Goal: Register for event/course

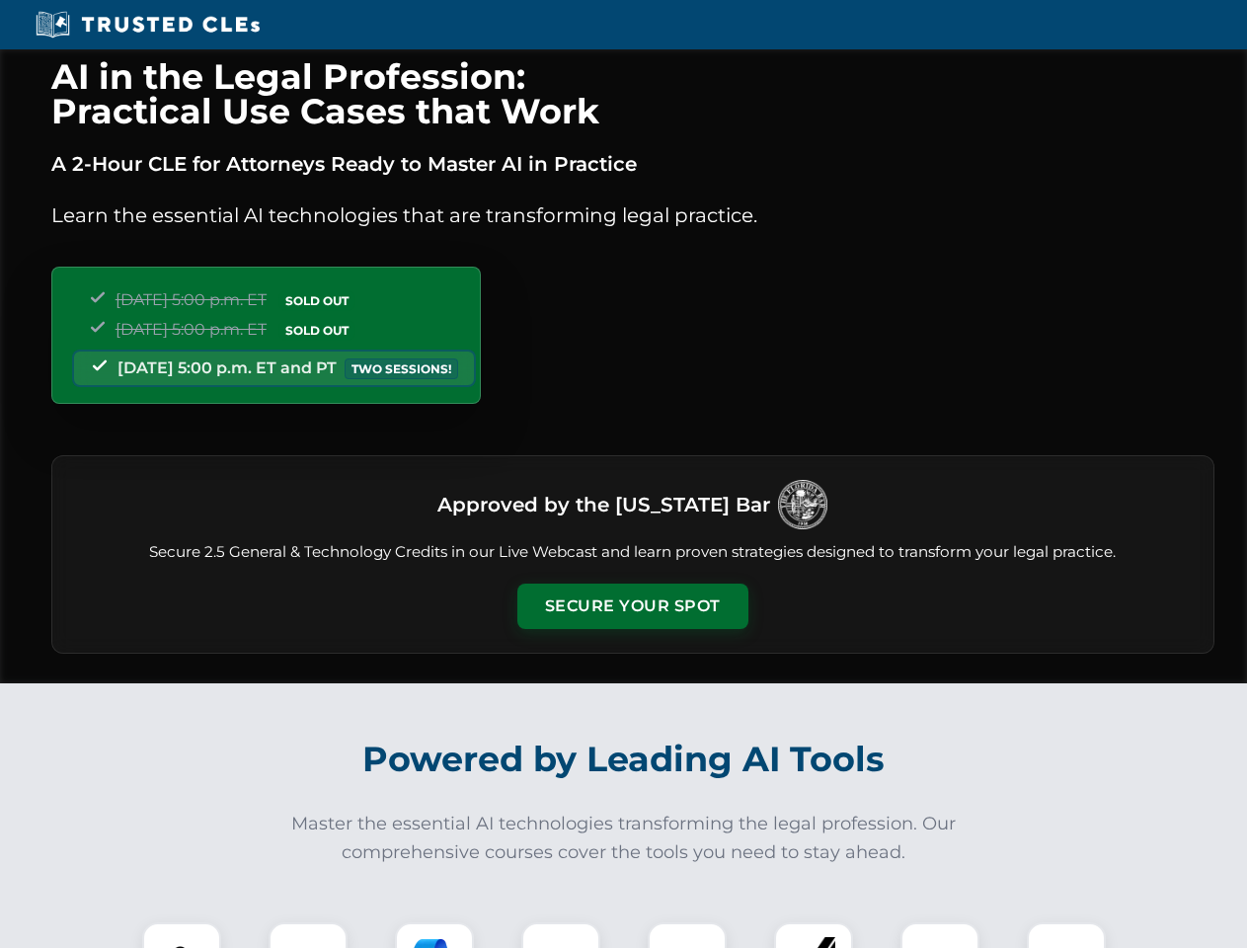
click at [632, 606] on button "Secure Your Spot" at bounding box center [632, 605] width 231 height 45
click at [182, 935] on img at bounding box center [181, 961] width 57 height 57
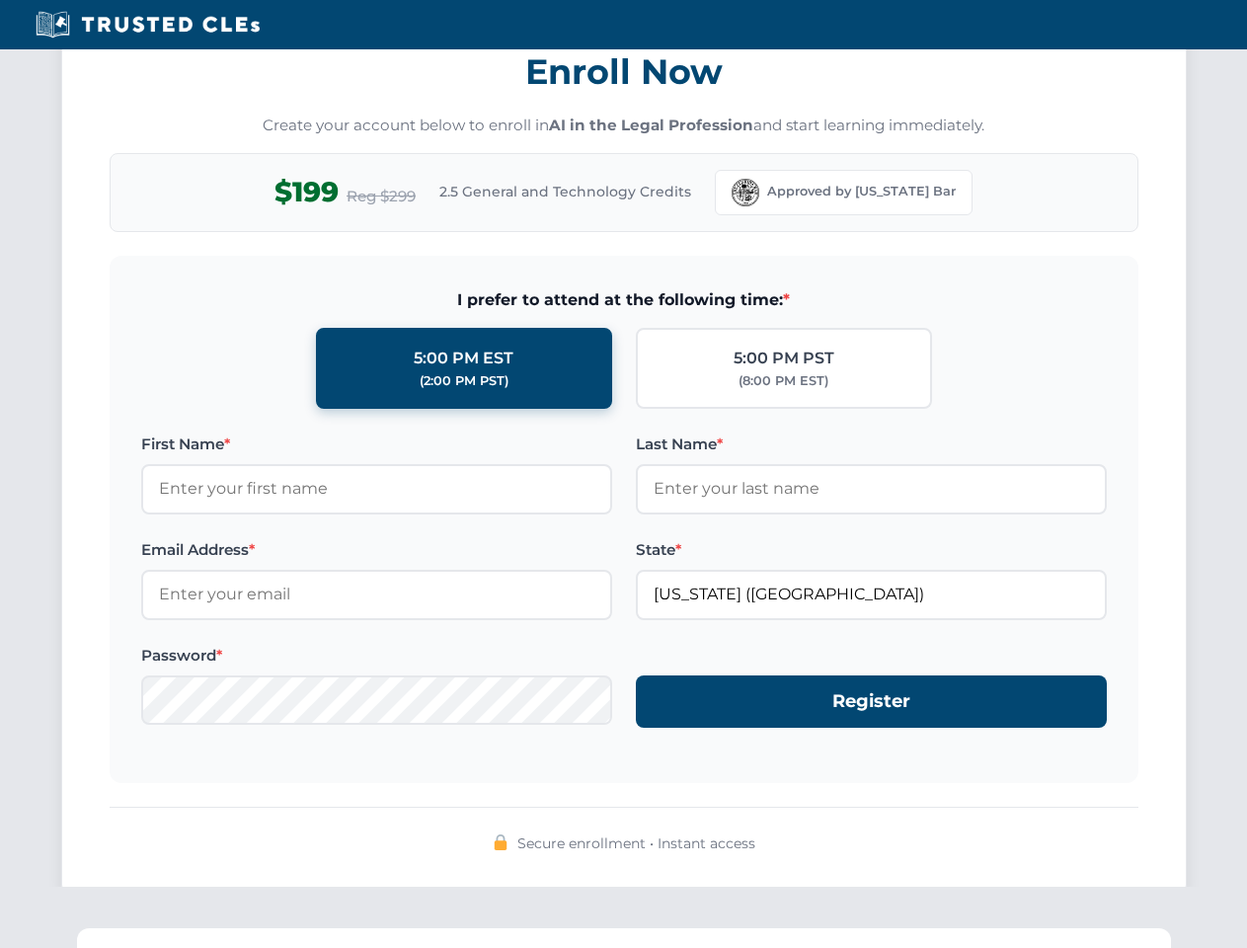
scroll to position [1938, 0]
